Goal: Information Seeking & Learning: Learn about a topic

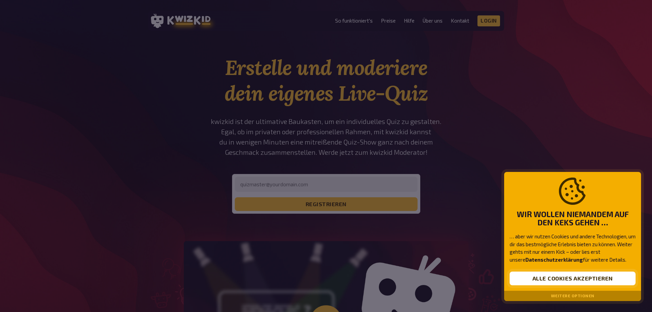
click at [546, 281] on button "Alle Cookies akzeptieren" at bounding box center [572, 278] width 126 height 14
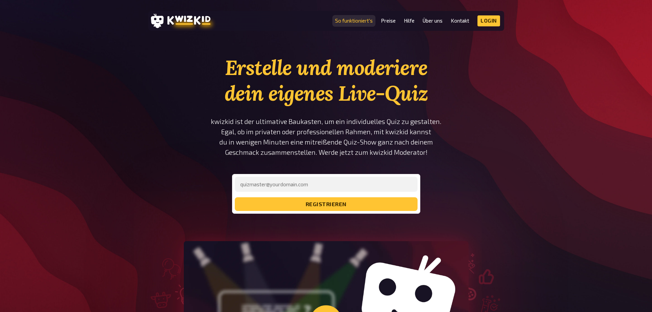
click at [348, 22] on link "So funktioniert's" at bounding box center [354, 21] width 38 height 6
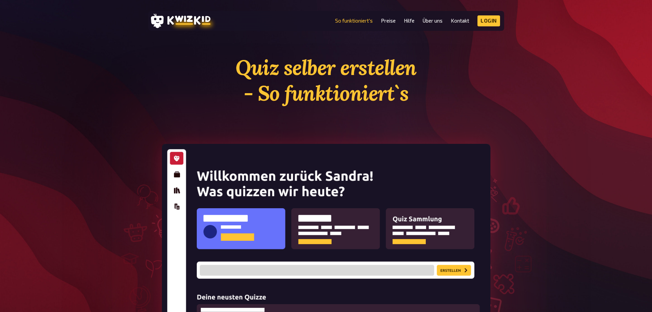
click at [228, 188] on img at bounding box center [326, 256] width 328 height 225
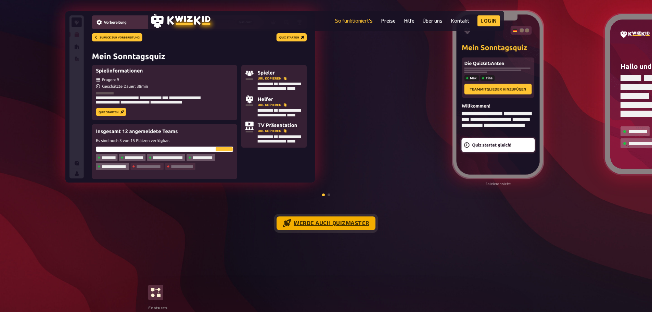
scroll to position [787, 0]
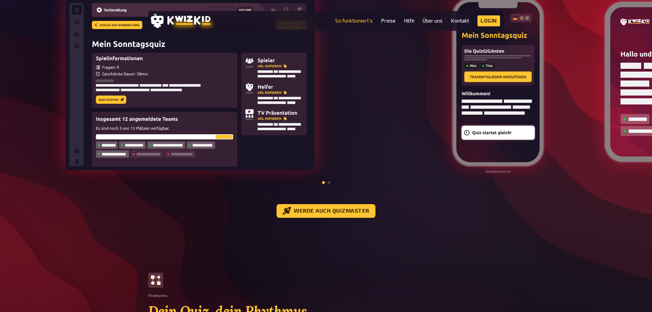
click at [331, 185] on div at bounding box center [326, 182] width 652 height 6
click at [325, 185] on div at bounding box center [326, 182] width 652 height 6
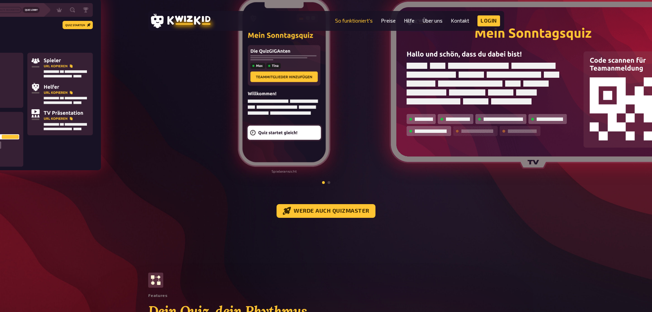
click at [255, 147] on img at bounding box center [284, 82] width 94 height 171
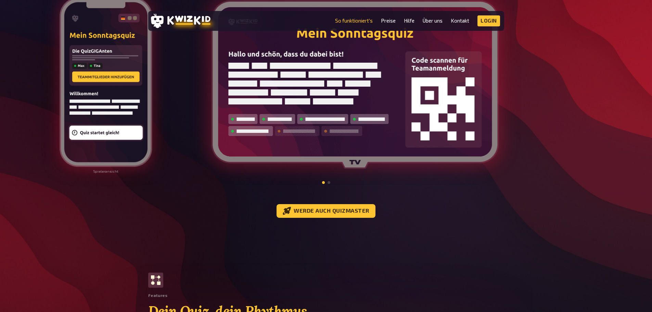
click at [83, 136] on img at bounding box center [106, 82] width 94 height 171
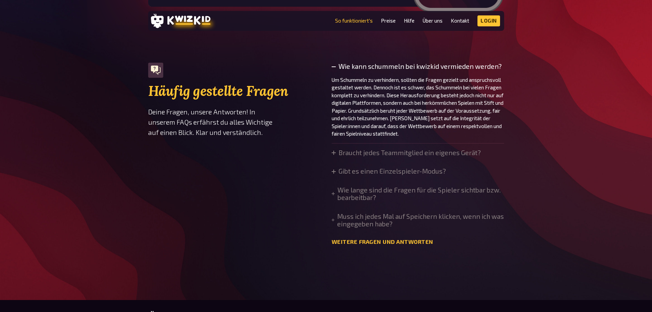
scroll to position [2326, 0]
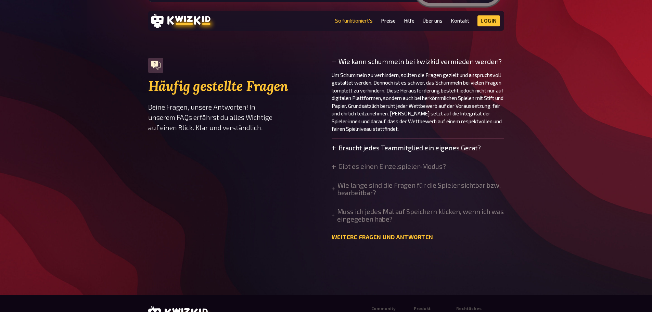
click at [338, 152] on summary "Braucht jedes Teammitglied ein eigenes Gerät?" at bounding box center [405, 148] width 149 height 8
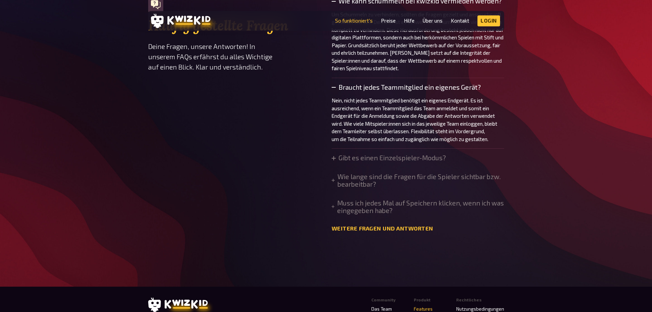
scroll to position [2394, 0]
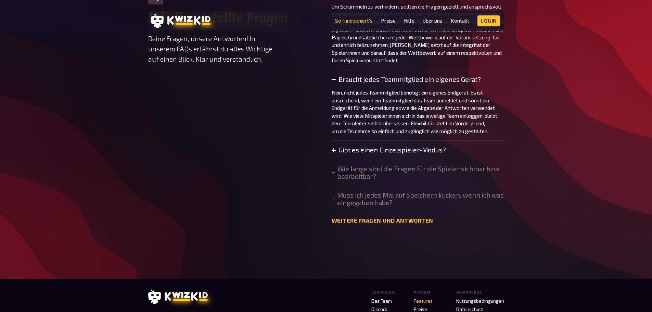
click at [359, 154] on summary "Gibt es einen Einzelspieler-Modus?" at bounding box center [388, 150] width 114 height 8
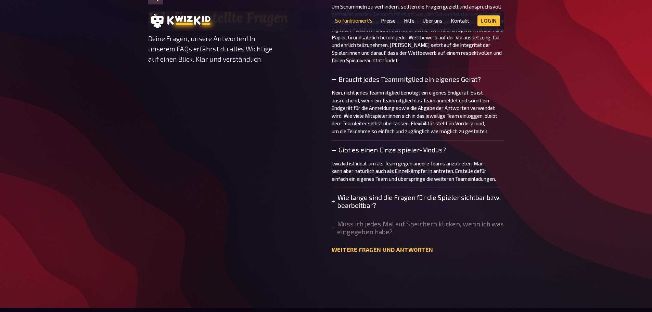
click at [335, 204] on icon at bounding box center [332, 201] width 3 height 4
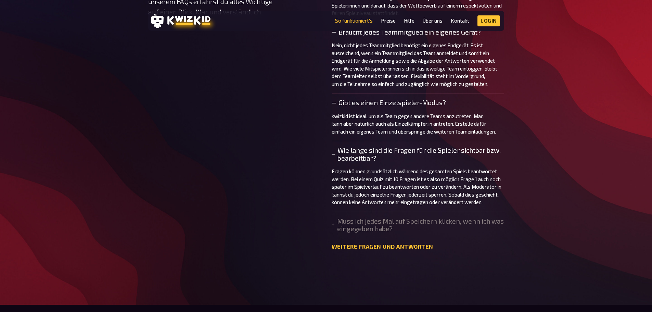
scroll to position [2463, 0]
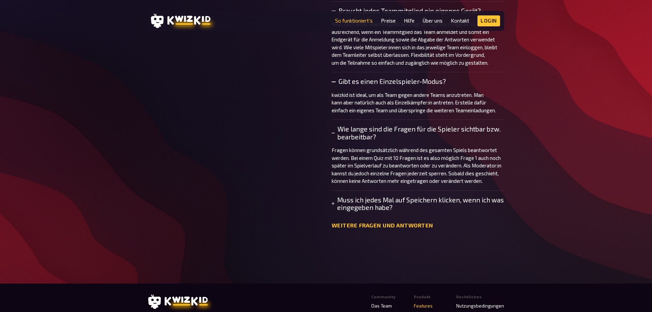
click at [345, 211] on summary "Muss ich jedes Mal auf Speichern klicken, wenn ich was eingegeben habe?" at bounding box center [417, 203] width 172 height 15
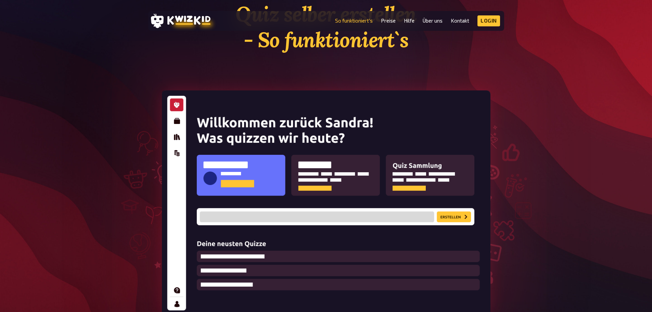
scroll to position [0, 0]
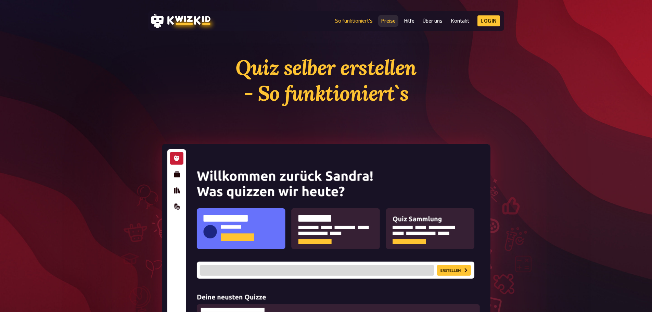
click at [392, 21] on link "Preise" at bounding box center [388, 21] width 15 height 6
